Goal: Information Seeking & Learning: Learn about a topic

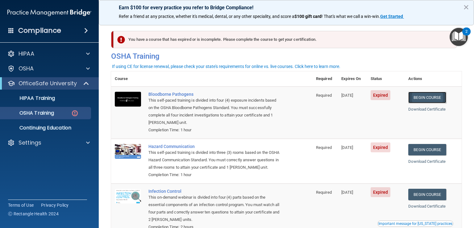
click at [433, 101] on link "Begin Course" at bounding box center [428, 97] width 38 height 11
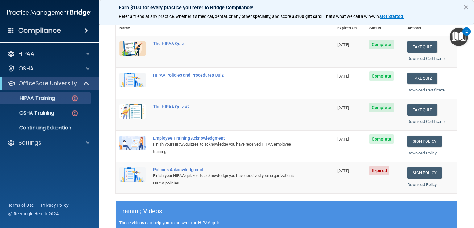
scroll to position [117, 0]
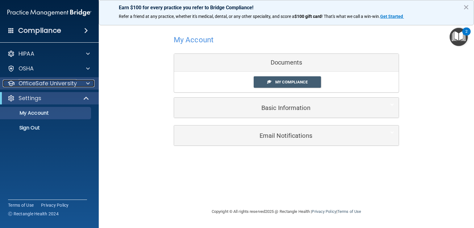
click at [73, 85] on p "OfficeSafe University" at bounding box center [48, 83] width 58 height 7
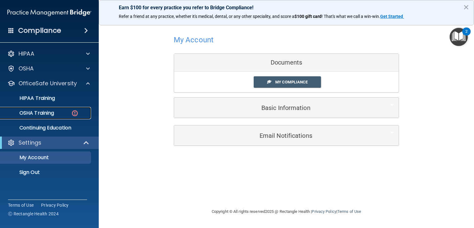
click at [50, 111] on p "OSHA Training" at bounding box center [29, 113] width 50 height 6
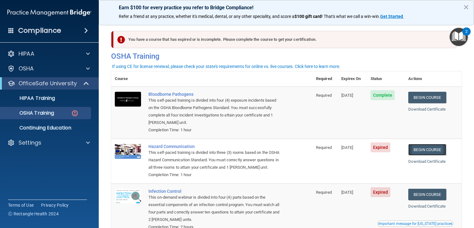
click at [425, 149] on link "Begin Course" at bounding box center [428, 149] width 38 height 11
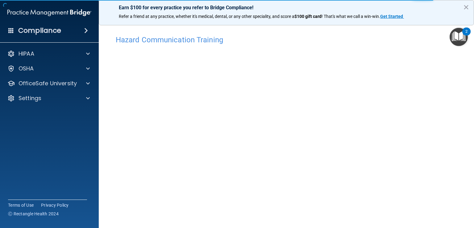
scroll to position [4, 0]
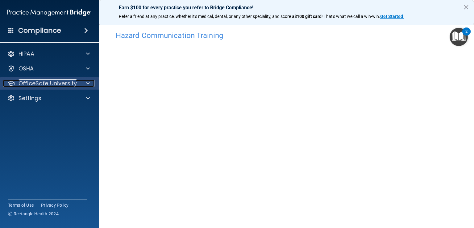
click at [86, 83] on div at bounding box center [86, 83] width 15 height 7
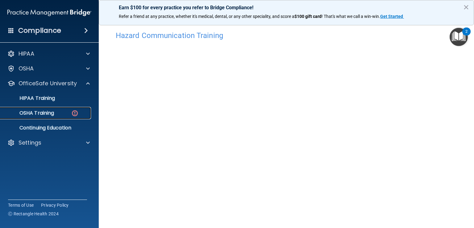
click at [61, 113] on div "OSHA Training" at bounding box center [46, 113] width 84 height 6
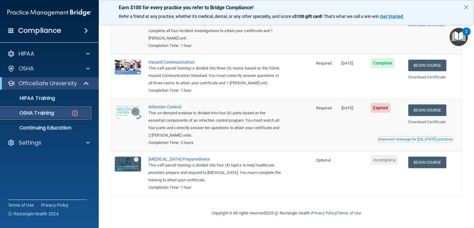
scroll to position [93, 0]
click at [429, 109] on link "Begin Course" at bounding box center [428, 109] width 38 height 11
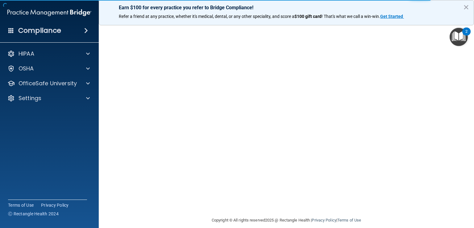
scroll to position [36, 0]
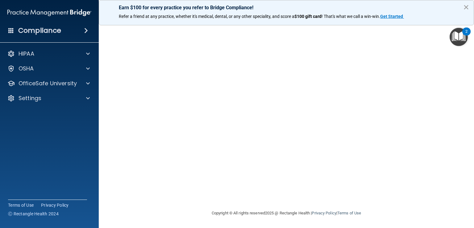
click at [466, 7] on button "×" at bounding box center [467, 7] width 6 height 10
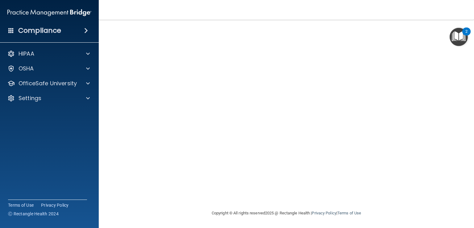
click at [461, 36] on img "Open Resource Center, 2 new notifications" at bounding box center [459, 37] width 18 height 18
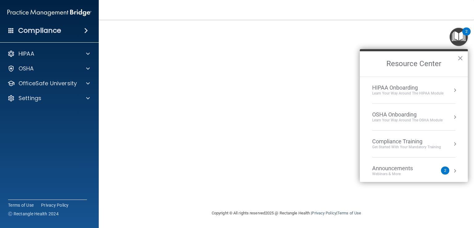
scroll to position [34, 0]
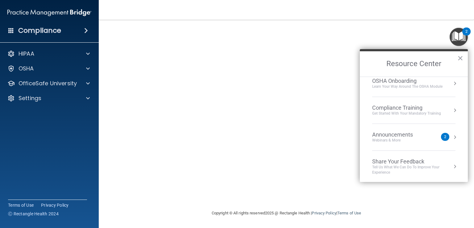
click at [445, 138] on div "Announcements Webinars & More 2" at bounding box center [413, 137] width 83 height 12
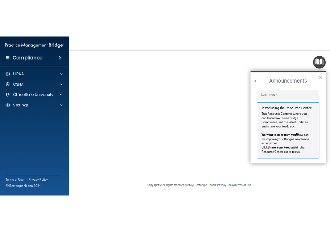
scroll to position [101, 0]
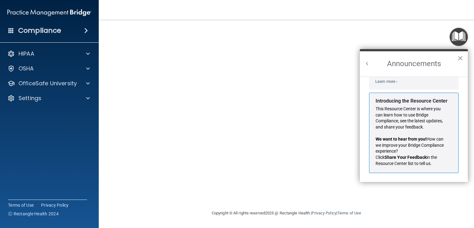
click at [462, 57] on button "×" at bounding box center [461, 58] width 6 height 10
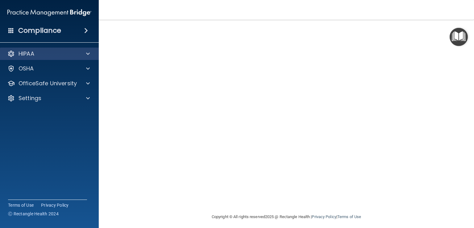
scroll to position [36, 0]
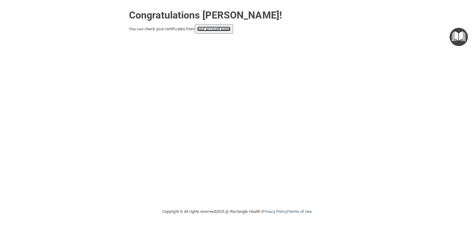
click at [210, 30] on link "your account page!" at bounding box center [214, 29] width 34 height 5
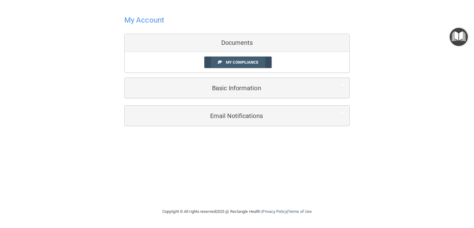
click at [244, 61] on span "My Compliance" at bounding box center [242, 62] width 32 height 5
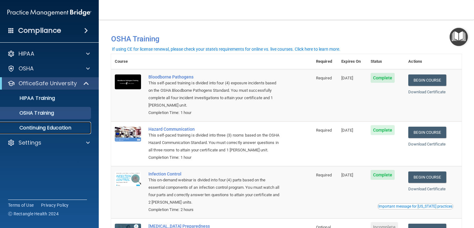
click at [59, 127] on p "Continuing Education" at bounding box center [46, 128] width 84 height 6
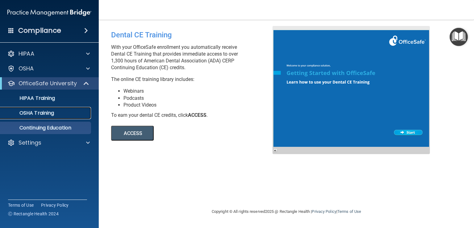
click at [55, 112] on div "OSHA Training" at bounding box center [46, 113] width 84 height 6
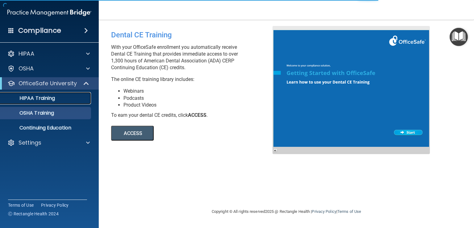
click at [53, 97] on p "HIPAA Training" at bounding box center [29, 98] width 51 height 6
